Goal: Task Accomplishment & Management: Use online tool/utility

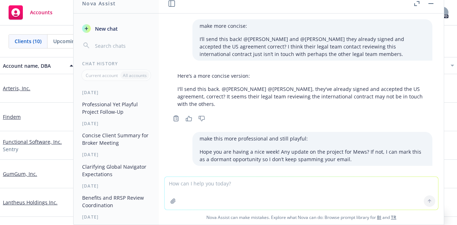
scroll to position [174, 0]
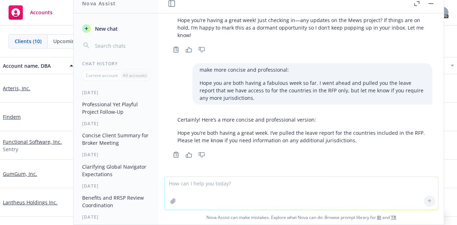
click at [286, 191] on textarea at bounding box center [301, 193] width 273 height 33
paste textarea "rate of USD 5,000/year per country for the countries listed below with the exce…"
type textarea "make more concise and legal sounding: rate of USD 5,000/year per country for th…"
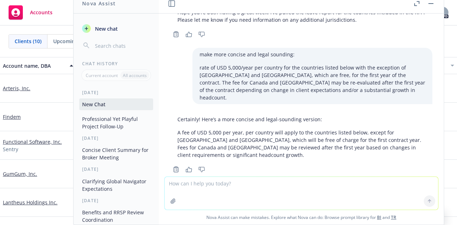
scroll to position [302, 0]
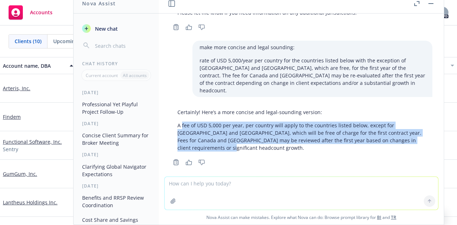
drag, startPoint x: 196, startPoint y: 140, endPoint x: 182, endPoint y: 120, distance: 24.9
click at [182, 122] on p "A fee of USD 5,000 per year, per country will apply to the countries listed bel…" at bounding box center [301, 137] width 248 height 30
copy p "fee of USD 5,000 per year, per country will apply to the countries listed below…"
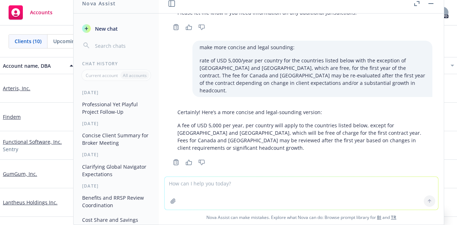
click at [177, 188] on textarea at bounding box center [301, 193] width 273 height 33
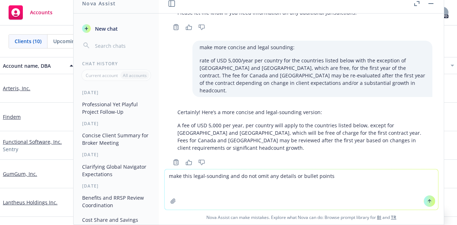
paste textarea "Loremips dolorsit ame consectet adipiscingeli seddoeius tempori: • Utlabo etdol…"
type textarea "lore ipsu dolor-sitametc adi el sed doei tem incidid ut labore etdolo Magnaali …"
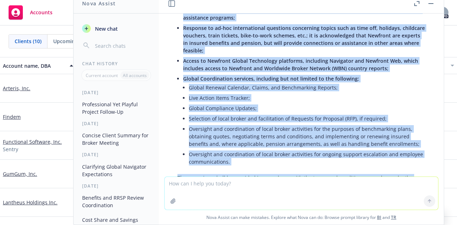
scroll to position [760, 0]
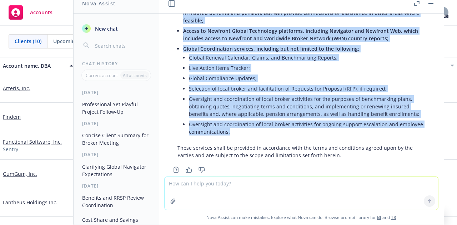
drag, startPoint x: 177, startPoint y: 45, endPoint x: 321, endPoint y: 121, distance: 162.5
click at [321, 121] on div "Certainly! Here is a legal-sounding version that preserves all details and bull…" at bounding box center [301, 13] width 262 height 297
copy div "Newfront shall provide the following international strategic support services: …"
click at [270, 119] on li "Oversight and coordination of local broker activities for ongoing support escal…" at bounding box center [307, 128] width 236 height 18
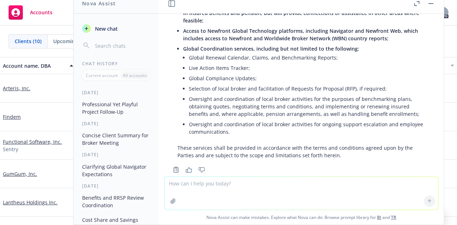
click at [212, 187] on textarea at bounding box center [301, 193] width 273 height 33
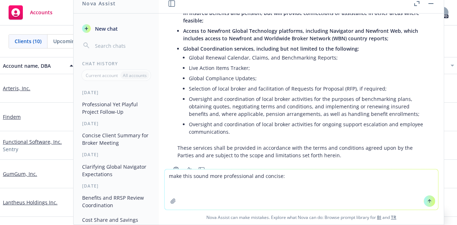
paste textarea "Here is our scope of work and a draft international fee agreement that we would…"
type textarea "make this sound more professional and concise: Here is our scope of work and a …"
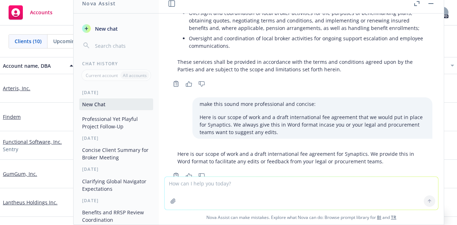
scroll to position [852, 0]
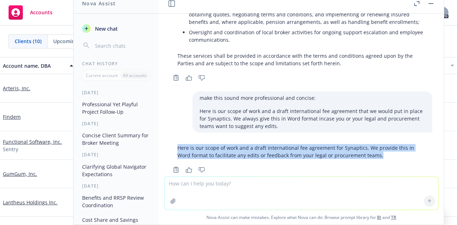
drag, startPoint x: 377, startPoint y: 140, endPoint x: 170, endPoint y: 136, distance: 207.1
click at [170, 141] on div "Here is our scope of work and a draft international fee agreement for Synaptics…" at bounding box center [301, 158] width 273 height 34
copy p "Here is our scope of work and a draft international fee agreement for Synaptics…"
